Goal: Task Accomplishment & Management: Use online tool/utility

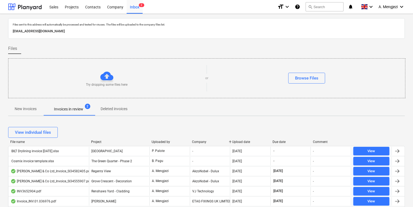
click at [196, 141] on div "Company" at bounding box center [210, 142] width 36 height 4
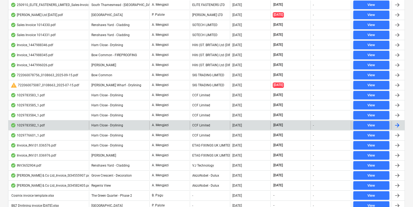
scroll to position [101, 0]
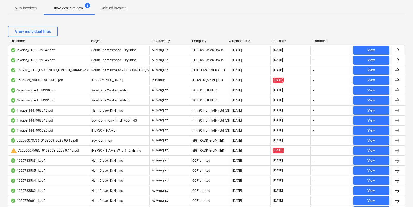
click at [23, 7] on p "New invoices" at bounding box center [26, 8] width 22 height 6
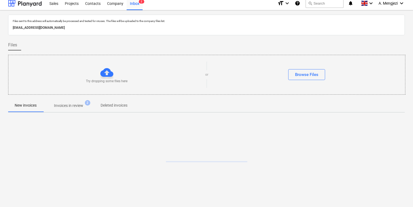
scroll to position [3, 0]
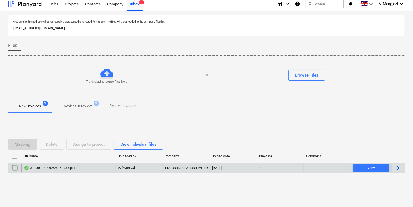
click at [96, 165] on div "JTTU01-20250925162735.pdf" at bounding box center [68, 167] width 94 height 9
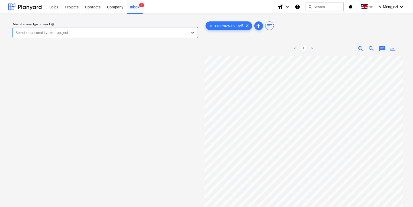
scroll to position [22, 0]
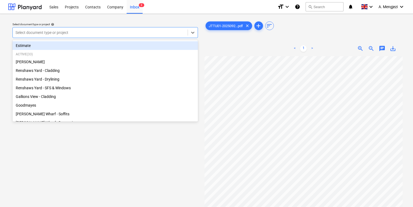
click at [80, 31] on div at bounding box center [99, 32] width 169 height 5
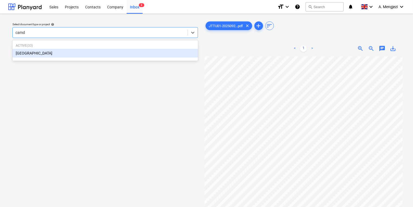
type input "camde"
click at [92, 56] on div "[GEOGRAPHIC_DATA]" at bounding box center [104, 53] width 185 height 9
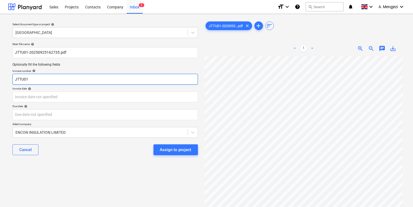
drag, startPoint x: 15, startPoint y: 77, endPoint x: -74, endPoint y: 76, distance: 89.7
click at [0, 76] on html "Sales Projects Contacts Company Inbox 3 format_size keyboard_arrow_down help se…" at bounding box center [206, 103] width 413 height 207
click at [78, 82] on input "text" at bounding box center [104, 79] width 185 height 11
click at [134, 75] on input "53SDI" at bounding box center [104, 79] width 185 height 11
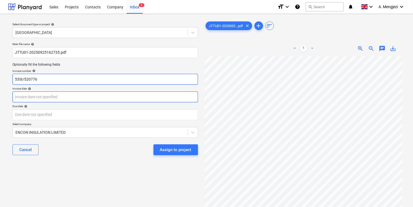
type input "53SI/520776"
click at [139, 98] on body "Sales Projects Contacts Company Inbox 3 format_size keyboard_arrow_down help se…" at bounding box center [206, 103] width 413 height 207
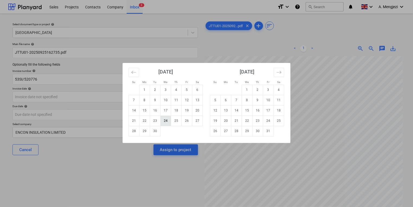
click at [165, 119] on td "24" at bounding box center [165, 120] width 11 height 10
type input "[DATE]"
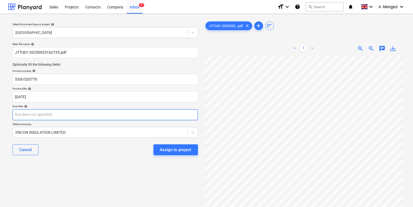
click at [151, 114] on body "Sales Projects Contacts Company Inbox 3 format_size keyboard_arrow_down help se…" at bounding box center [206, 103] width 413 height 207
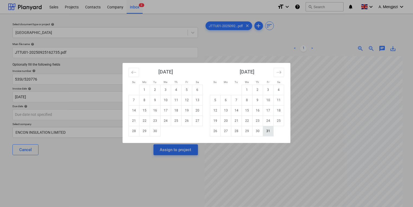
click at [267, 128] on td "31" at bounding box center [268, 131] width 11 height 10
type input "[DATE]"
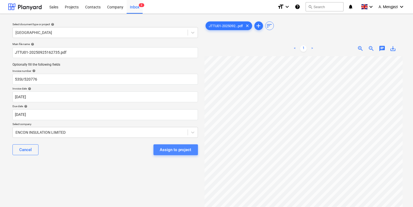
click at [178, 149] on div "Assign to project" at bounding box center [175, 149] width 31 height 7
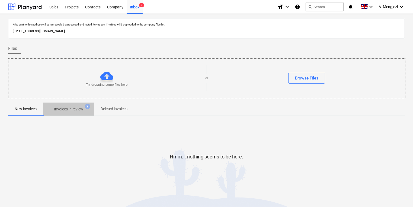
click at [76, 110] on p "Invoices in review" at bounding box center [68, 109] width 29 height 6
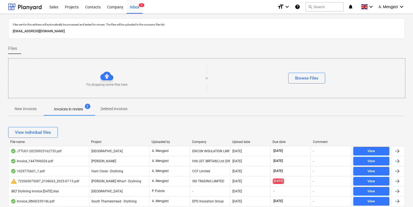
click at [204, 144] on div "File name Project Uploaded by Company Upload date Due date Comment" at bounding box center [206, 143] width 396 height 6
drag, startPoint x: 117, startPoint y: 148, endPoint x: 117, endPoint y: 145, distance: 3.3
click at [117, 148] on div "[GEOGRAPHIC_DATA]" at bounding box center [119, 151] width 60 height 9
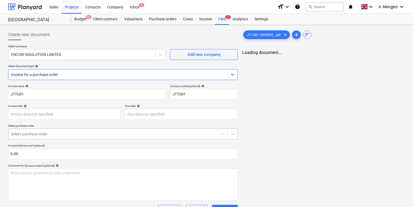
type input "[DATE]"
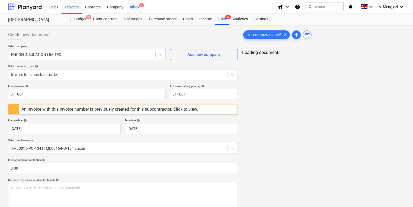
click at [134, 7] on div "Inbox 2" at bounding box center [135, 7] width 16 height 14
